Goal: Navigation & Orientation: Find specific page/section

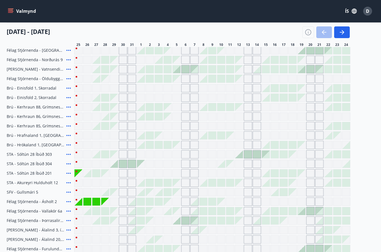
scroll to position [123, 0]
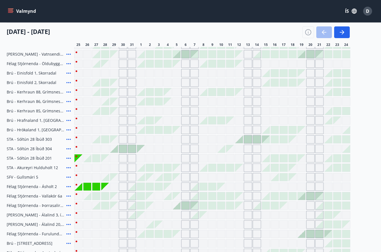
click at [78, 185] on div "Gráir dagar eru ekki bókanlegir" at bounding box center [78, 187] width 8 height 8
click at [78, 186] on div "Gráir dagar eru ekki bókanlegir" at bounding box center [78, 187] width 8 height 8
click at [81, 187] on div "Gráir dagar eru ekki bókanlegir" at bounding box center [78, 187] width 8 height 8
click at [83, 176] on div "Gráir dagar eru ekki bókanlegir" at bounding box center [87, 177] width 8 height 8
click at [115, 176] on div "Gráir dagar eru ekki bókanlegir" at bounding box center [114, 178] width 8 height 8
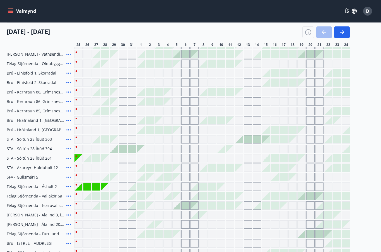
click at [103, 218] on div "Gráir dagar eru ekki bókanlegir" at bounding box center [105, 215] width 8 height 8
click at [102, 208] on div at bounding box center [105, 206] width 8 height 8
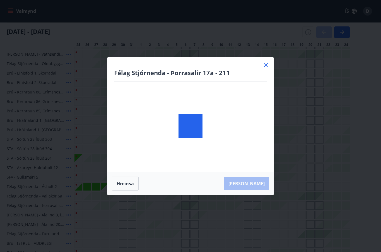
click at [98, 208] on div "Félag Stjórnenda - Þorrasalir 17a - 211 [PERSON_NAME]" at bounding box center [190, 126] width 381 height 252
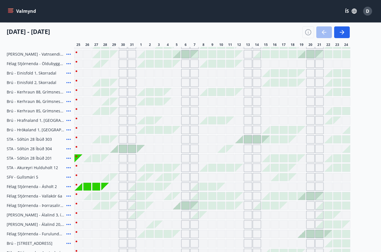
click at [77, 184] on div "Gráir dagar eru ekki bókanlegir" at bounding box center [78, 187] width 8 height 8
click at [92, 215] on div "Gráir dagar eru ekki bókanlegir" at bounding box center [96, 215] width 8 height 8
click at [106, 238] on div "Gráir dagar eru ekki bókanlegir" at bounding box center [105, 234] width 8 height 8
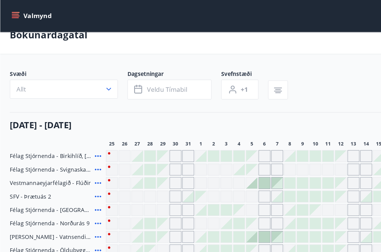
scroll to position [0, 0]
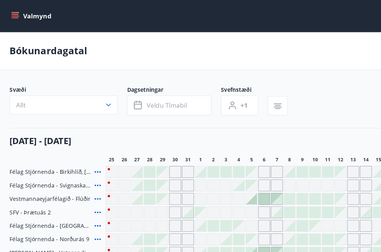
click at [10, 12] on icon "menu" at bounding box center [10, 12] width 5 height 1
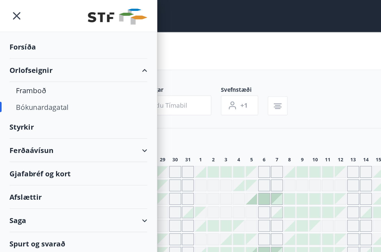
click at [18, 30] on div "Forsíða" at bounding box center [55, 33] width 97 height 16
